Goal: Task Accomplishment & Management: Use online tool/utility

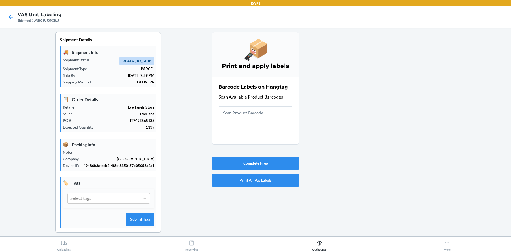
drag, startPoint x: 0, startPoint y: 0, endPoint x: 493, endPoint y: 90, distance: 501.3
click at [493, 90] on div at bounding box center [403, 136] width 208 height 209
type input "0-0"
type input "0-0000"
type input "[PHONE_NUMBER]"
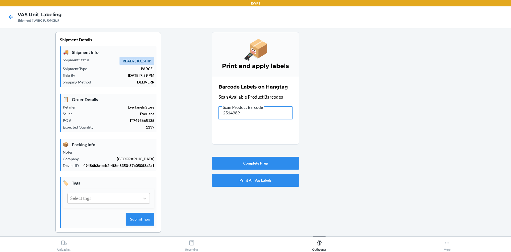
drag, startPoint x: 259, startPoint y: 118, endPoint x: 133, endPoint y: 101, distance: 127.0
click at [144, 119] on div "Shipment Details 🚚 Shipment Info Shipment Status READY_TO_SHIP Shipment Type PA…" at bounding box center [255, 136] width 503 height 209
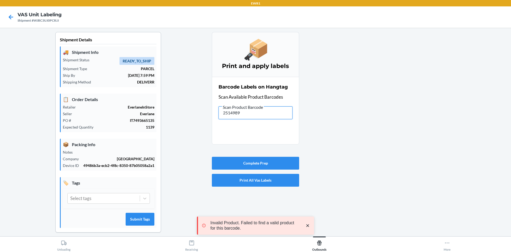
drag, startPoint x: 349, startPoint y: 247, endPoint x: 167, endPoint y: 113, distance: 225.7
click at [167, 113] on div "Shipment Details 🚚 Shipment Info Shipment Status READY_TO_SHIP Shipment Type PA…" at bounding box center [255, 136] width 503 height 209
drag, startPoint x: 238, startPoint y: 103, endPoint x: 239, endPoint y: 107, distance: 4.1
click at [238, 104] on div "Barcode Labels on Hangtag Scan Available Product Barcodes Scan Product Barcode …" at bounding box center [256, 101] width 74 height 39
drag, startPoint x: 247, startPoint y: 117, endPoint x: 239, endPoint y: 114, distance: 8.3
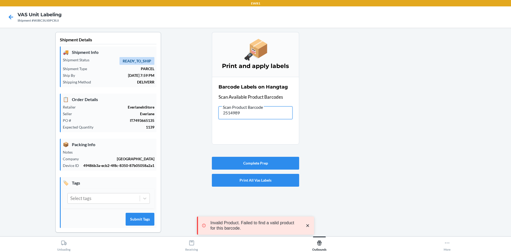
click at [239, 112] on input "2514989" at bounding box center [256, 112] width 74 height 13
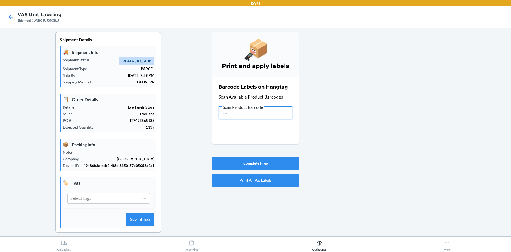
type input "-"
click at [266, 164] on button "Complete Prep" at bounding box center [255, 163] width 87 height 13
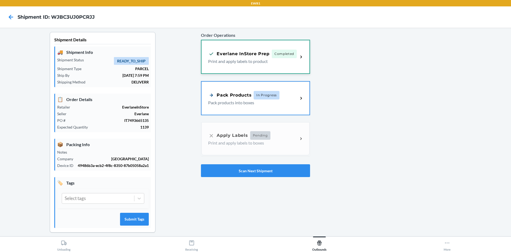
click at [278, 55] on span "Completed" at bounding box center [284, 54] width 25 height 9
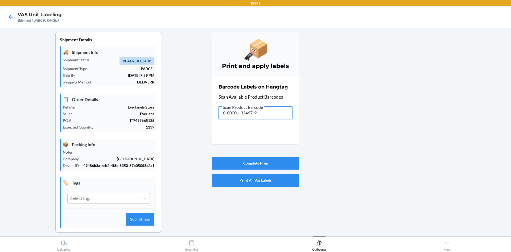
drag, startPoint x: 269, startPoint y: 115, endPoint x: 101, endPoint y: 89, distance: 169.8
click at [97, 93] on div "Shipment Details 🚚 Shipment Info Shipment Status READY_TO_SHIP Shipment Type PA…" at bounding box center [255, 136] width 503 height 209
drag, startPoint x: 265, startPoint y: 114, endPoint x: 25, endPoint y: 63, distance: 245.7
click at [3, 77] on main "Shipment Details 🚚 Shipment Info Shipment Status READY_TO_SHIP Shipment Type PA…" at bounding box center [255, 132] width 511 height 208
drag, startPoint x: 271, startPoint y: 111, endPoint x: 198, endPoint y: 115, distance: 73.1
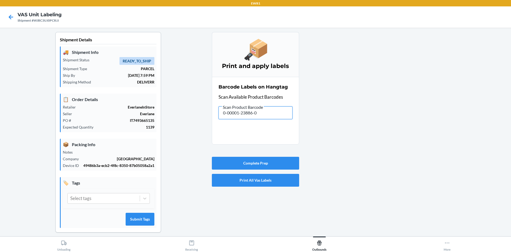
click at [198, 115] on div "Shipment Details 🚚 Shipment Info Shipment Status READY_TO_SHIP Shipment Type PA…" at bounding box center [255, 136] width 503 height 209
drag, startPoint x: 267, startPoint y: 113, endPoint x: 170, endPoint y: 107, distance: 96.9
click at [169, 115] on div "Shipment Details 🚚 Shipment Info Shipment Status READY_TO_SHIP Shipment Type PA…" at bounding box center [255, 136] width 503 height 209
drag, startPoint x: 267, startPoint y: 114, endPoint x: 144, endPoint y: 117, distance: 122.9
click at [141, 127] on div "Shipment Details 🚚 Shipment Info Shipment Status READY_TO_SHIP Shipment Type PA…" at bounding box center [255, 136] width 503 height 209
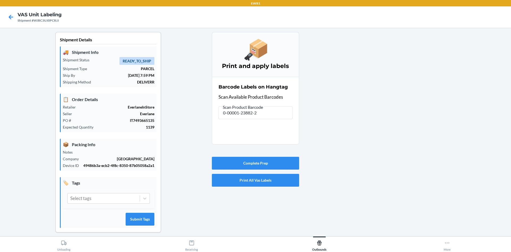
type input "0-00001-46785-7"
drag, startPoint x: 257, startPoint y: 116, endPoint x: 162, endPoint y: 129, distance: 96.5
click at [161, 130] on div "Shipment Details 🚚 Shipment Info Shipment Status READY_TO_SHIP Shipment Type PA…" at bounding box center [255, 136] width 503 height 209
drag, startPoint x: 270, startPoint y: 114, endPoint x: 140, endPoint y: 95, distance: 132.2
click at [138, 102] on div "Shipment Details 🚚 Shipment Info Shipment Status READY_TO_SHIP Shipment Type PA…" at bounding box center [255, 136] width 503 height 209
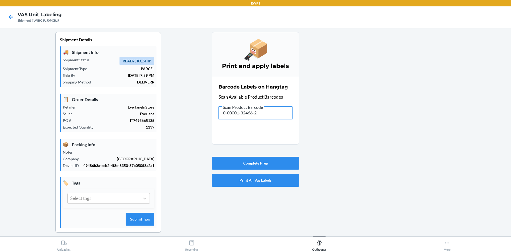
drag, startPoint x: 246, startPoint y: 116, endPoint x: 135, endPoint y: 130, distance: 111.5
click at [135, 130] on div "Shipment Details 🚚 Shipment Info Shipment Status READY_TO_SHIP Shipment Type PA…" at bounding box center [255, 136] width 503 height 209
drag, startPoint x: 259, startPoint y: 114, endPoint x: 119, endPoint y: 105, distance: 140.2
click at [113, 123] on div "Shipment Details 🚚 Shipment Info Shipment Status READY_TO_SHIP Shipment Type PA…" at bounding box center [255, 136] width 503 height 209
drag, startPoint x: 241, startPoint y: 122, endPoint x: 184, endPoint y: 115, distance: 57.7
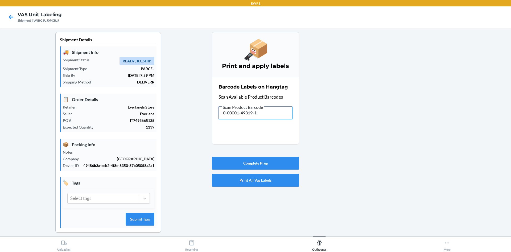
click at [185, 116] on div "Shipment Details 🚚 Shipment Info Shipment Status READY_TO_SHIP Shipment Type PA…" at bounding box center [255, 136] width 503 height 209
drag, startPoint x: 263, startPoint y: 114, endPoint x: 68, endPoint y: 98, distance: 195.9
click at [68, 103] on div "Shipment Details 🚚 Shipment Info Shipment Status READY_TO_SHIP Shipment Type PA…" at bounding box center [255, 136] width 503 height 209
type input "0-00001-51282-3"
drag, startPoint x: 259, startPoint y: 111, endPoint x: 111, endPoint y: 93, distance: 149.0
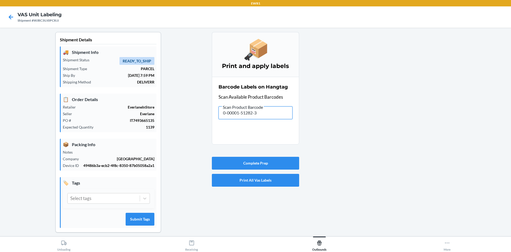
click at [111, 110] on div "Shipment Details 🚚 Shipment Info Shipment Status READY_TO_SHIP Shipment Type PA…" at bounding box center [255, 136] width 503 height 209
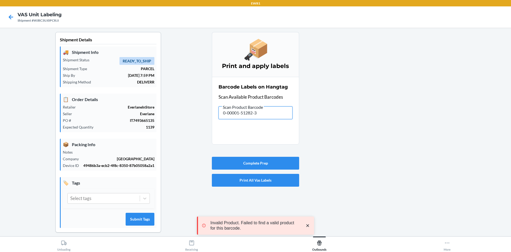
click at [257, 112] on input "0-00001-51282-3" at bounding box center [256, 112] width 74 height 13
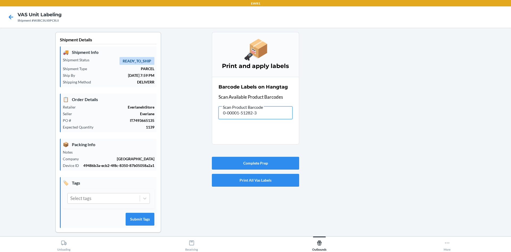
drag, startPoint x: 266, startPoint y: 116, endPoint x: 122, endPoint y: 92, distance: 146.4
click at [122, 92] on div "Shipment Details 🚚 Shipment Info Shipment Status READY_TO_SHIP Shipment Type PA…" at bounding box center [255, 136] width 503 height 209
drag, startPoint x: 178, startPoint y: 119, endPoint x: 140, endPoint y: 120, distance: 38.4
click at [143, 123] on div "Shipment Details 🚚 Shipment Info Shipment Status READY_TO_SHIP Shipment Type PA…" at bounding box center [255, 136] width 503 height 209
drag, startPoint x: 262, startPoint y: 117, endPoint x: 272, endPoint y: 114, distance: 10.3
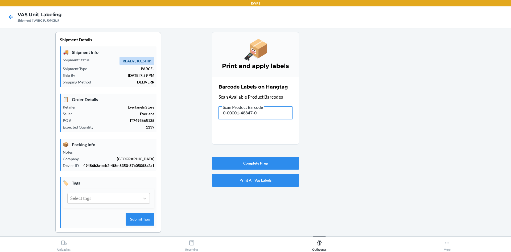
click at [269, 115] on input "0-00001-48847-0" at bounding box center [256, 112] width 74 height 13
drag, startPoint x: 272, startPoint y: 113, endPoint x: 78, endPoint y: 27, distance: 212.7
click at [186, 109] on div "Shipment Details 🚚 Shipment Info Shipment Status READY_TO_SHIP Shipment Type PA…" at bounding box center [255, 136] width 503 height 209
drag, startPoint x: 269, startPoint y: 115, endPoint x: 92, endPoint y: 102, distance: 177.6
click at [92, 102] on div "Shipment Details 🚚 Shipment Info Shipment Status READY_TO_SHIP Shipment Type PA…" at bounding box center [255, 136] width 503 height 209
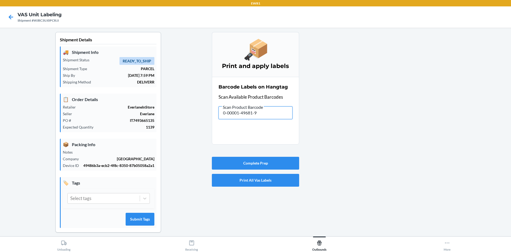
drag, startPoint x: 270, startPoint y: 117, endPoint x: 140, endPoint y: 105, distance: 130.7
click at [138, 111] on div "Shipment Details 🚚 Shipment Info Shipment Status READY_TO_SHIP Shipment Type PA…" at bounding box center [255, 136] width 503 height 209
drag, startPoint x: 234, startPoint y: 114, endPoint x: 136, endPoint y: 118, distance: 98.1
click at [136, 118] on div "Shipment Details 🚚 Shipment Info Shipment Status READY_TO_SHIP Shipment Type PA…" at bounding box center [255, 136] width 503 height 209
drag, startPoint x: 268, startPoint y: 118, endPoint x: 174, endPoint y: 105, distance: 94.6
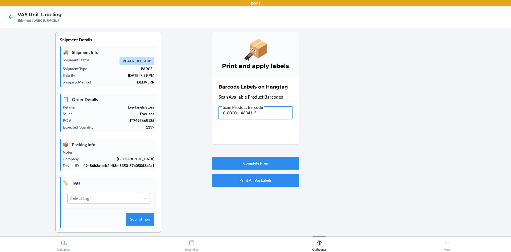
click at [174, 105] on div "Shipment Details 🚚 Shipment Info Shipment Status READY_TO_SHIP Shipment Type PA…" at bounding box center [255, 136] width 503 height 209
drag, startPoint x: 219, startPoint y: 116, endPoint x: 180, endPoint y: 119, distance: 38.8
click at [180, 119] on div "Shipment Details 🚚 Shipment Info Shipment Status READY_TO_SHIP Shipment Type PA…" at bounding box center [255, 136] width 503 height 209
drag, startPoint x: 273, startPoint y: 115, endPoint x: 148, endPoint y: 115, distance: 125.7
click at [148, 115] on div "Shipment Details 🚚 Shipment Info Shipment Status READY_TO_SHIP Shipment Type PA…" at bounding box center [255, 136] width 503 height 209
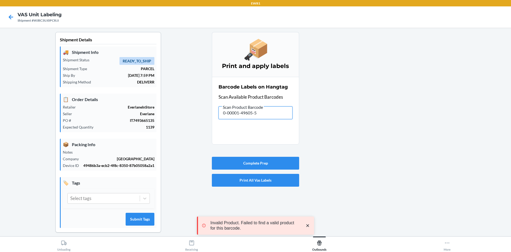
drag, startPoint x: 271, startPoint y: 112, endPoint x: 192, endPoint y: 123, distance: 80.2
click at [190, 124] on div "Shipment Details 🚚 Shipment Info Shipment Status READY_TO_SHIP Shipment Type PA…" at bounding box center [255, 136] width 503 height 209
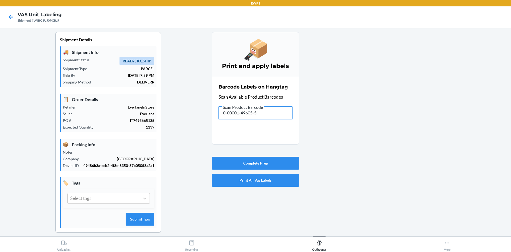
drag, startPoint x: 245, startPoint y: 121, endPoint x: 123, endPoint y: 131, distance: 122.4
click at [125, 127] on div "Shipment Details 🚚 Shipment Info Shipment Status READY_TO_SHIP Shipment Type PA…" at bounding box center [255, 136] width 503 height 209
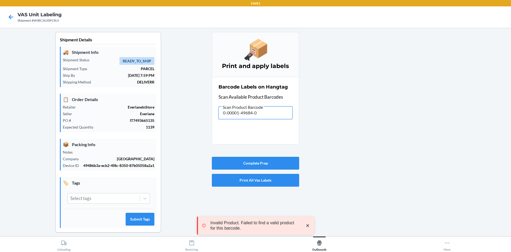
drag, startPoint x: 280, startPoint y: 110, endPoint x: 98, endPoint y: 128, distance: 183.1
click at [117, 132] on div "Shipment Details 🚚 Shipment Info Shipment Status READY_TO_SHIP Shipment Type PA…" at bounding box center [255, 136] width 503 height 209
drag, startPoint x: 266, startPoint y: 116, endPoint x: 165, endPoint y: 113, distance: 101.3
click at [165, 116] on div "Shipment Details 🚚 Shipment Info Shipment Status READY_TO_SHIP Shipment Type PA…" at bounding box center [255, 136] width 503 height 209
drag, startPoint x: 229, startPoint y: 121, endPoint x: 154, endPoint y: 115, distance: 75.4
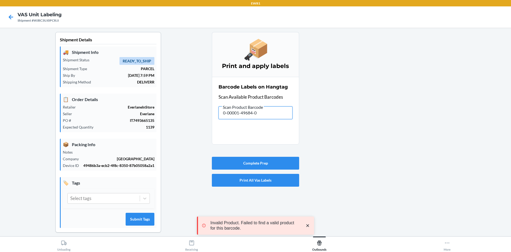
click at [166, 121] on div "Shipment Details 🚚 Shipment Info Shipment Status READY_TO_SHIP Shipment Type PA…" at bounding box center [255, 136] width 503 height 209
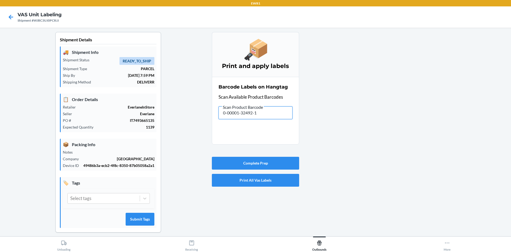
drag, startPoint x: 264, startPoint y: 115, endPoint x: 198, endPoint y: 113, distance: 66.1
click at [201, 121] on div "Shipment Details 🚚 Shipment Info Shipment Status READY_TO_SHIP Shipment Type PA…" at bounding box center [255, 136] width 503 height 209
drag, startPoint x: 266, startPoint y: 112, endPoint x: 167, endPoint y: 121, distance: 99.5
click at [176, 129] on div "Shipment Details 🚚 Shipment Info Shipment Status READY_TO_SHIP Shipment Type PA…" at bounding box center [255, 136] width 503 height 209
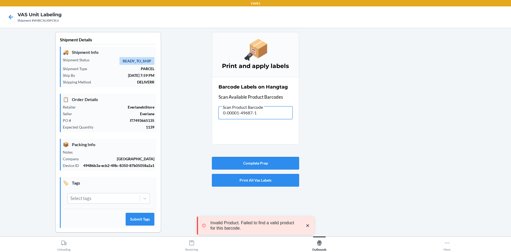
drag, startPoint x: 268, startPoint y: 110, endPoint x: 142, endPoint y: 95, distance: 126.7
click at [152, 111] on div "Shipment Details 🚚 Shipment Info Shipment Status READY_TO_SHIP Shipment Type PA…" at bounding box center [255, 136] width 503 height 209
drag, startPoint x: 259, startPoint y: 111, endPoint x: 161, endPoint y: 132, distance: 100.8
click at [161, 132] on div "Shipment Details 🚚 Shipment Info Shipment Status READY_TO_SHIP Shipment Type PA…" at bounding box center [255, 136] width 503 height 209
drag, startPoint x: 270, startPoint y: 115, endPoint x: 185, endPoint y: 111, distance: 85.1
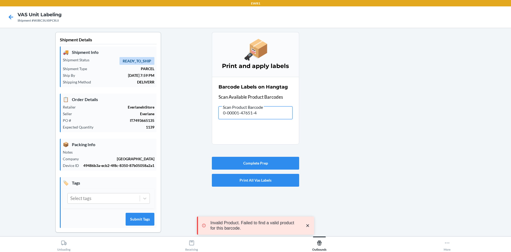
click at [185, 111] on div "Shipment Details 🚚 Shipment Info Shipment Status READY_TO_SHIP Shipment Type PA…" at bounding box center [255, 136] width 503 height 209
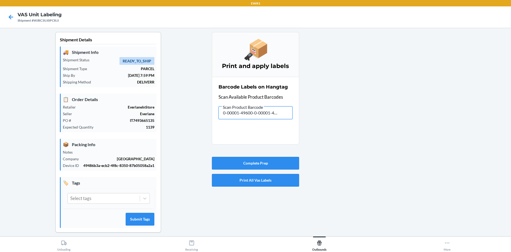
drag, startPoint x: 280, startPoint y: 112, endPoint x: 213, endPoint y: 119, distance: 67.1
click at [213, 119] on section "Barcode Labels on Hangtag Scan Available Product Barcodes Scan Product Barcode …" at bounding box center [255, 111] width 87 height 68
drag, startPoint x: 271, startPoint y: 113, endPoint x: 188, endPoint y: 105, distance: 83.7
click at [188, 113] on div "Shipment Details 🚚 Shipment Info Shipment Status READY_TO_SHIP Shipment Type PA…" at bounding box center [255, 136] width 503 height 209
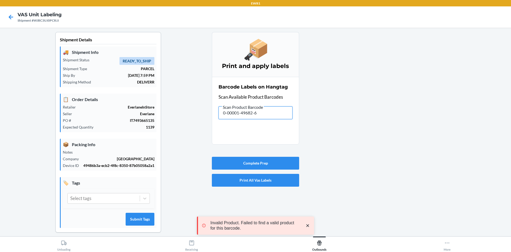
drag, startPoint x: 271, startPoint y: 114, endPoint x: 72, endPoint y: 67, distance: 204.1
click at [86, 97] on div "Shipment Details 🚚 Shipment Info Shipment Status READY_TO_SHIP Shipment Type PA…" at bounding box center [255, 136] width 503 height 209
